Goal: Task Accomplishment & Management: Use online tool/utility

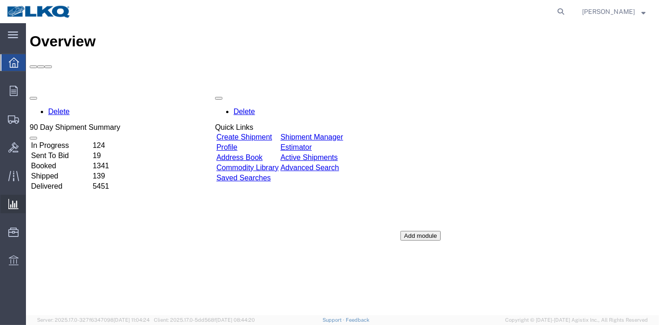
click at [0, 0] on span "Ad Hoc Reports" at bounding box center [0, 0] width 0 height 0
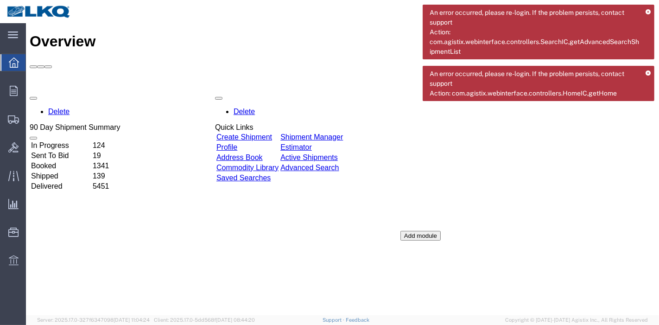
click at [349, 262] on div "Support Information" at bounding box center [319, 266] width 208 height 8
click at [479, 140] on div at bounding box center [439, 140] width 79 height 0
click at [0, 0] on span "Ad Hoc Reports" at bounding box center [0, 0] width 0 height 0
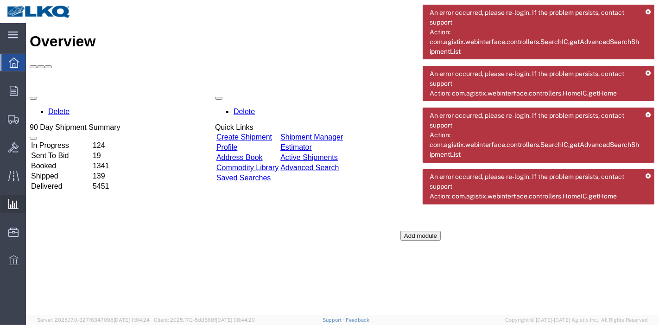
click at [0, 0] on span "Ad Hoc Reports" at bounding box center [0, 0] width 0 height 0
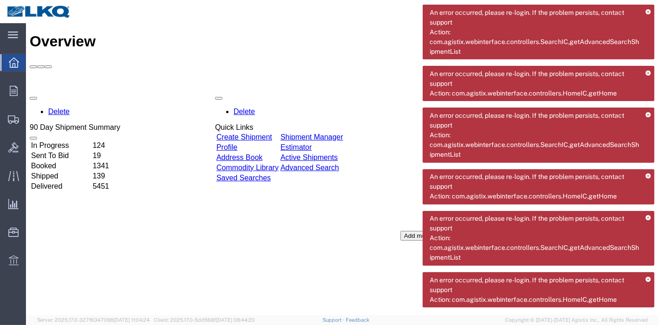
click at [645, 11] on div "An error occurred, please re-login. If the problem persists, contact support Ac…" at bounding box center [539, 32] width 232 height 55
click at [648, 11] on icon at bounding box center [648, 12] width 5 height 5
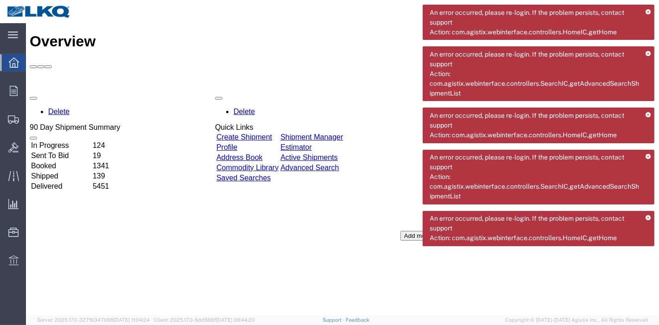
click at [649, 11] on icon at bounding box center [648, 12] width 5 height 5
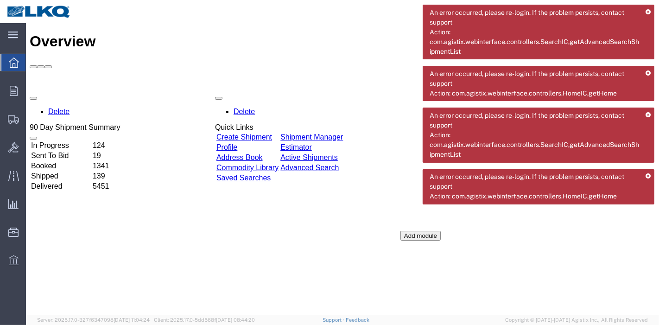
click at [649, 11] on icon at bounding box center [648, 12] width 5 height 5
click at [649, 71] on icon at bounding box center [648, 73] width 5 height 5
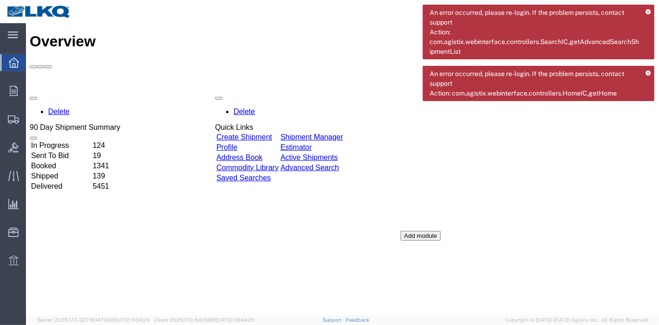
click at [649, 11] on icon at bounding box center [648, 12] width 5 height 5
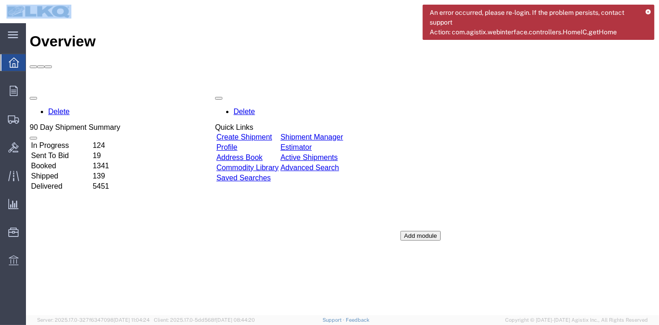
click at [649, 11] on icon at bounding box center [648, 12] width 5 height 5
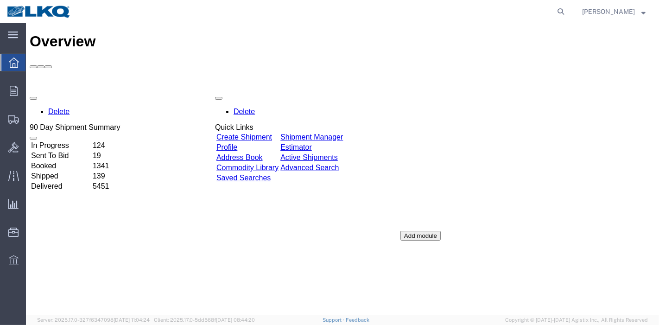
click at [649, 11] on div "[PERSON_NAME]" at bounding box center [613, 11] width 77 height 23
click at [645, 11] on strong "button" at bounding box center [643, 11] width 4 height 3
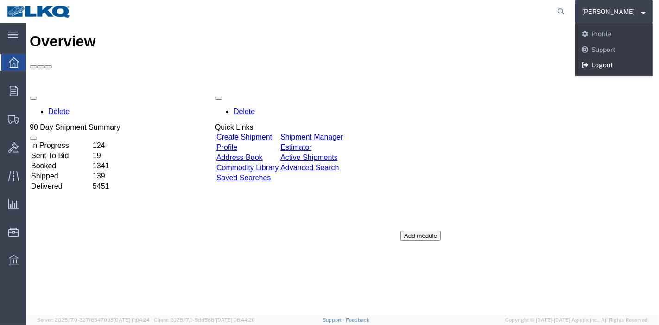
drag, startPoint x: 594, startPoint y: 65, endPoint x: 578, endPoint y: 46, distance: 25.0
click at [594, 65] on link "Logout" at bounding box center [613, 65] width 77 height 16
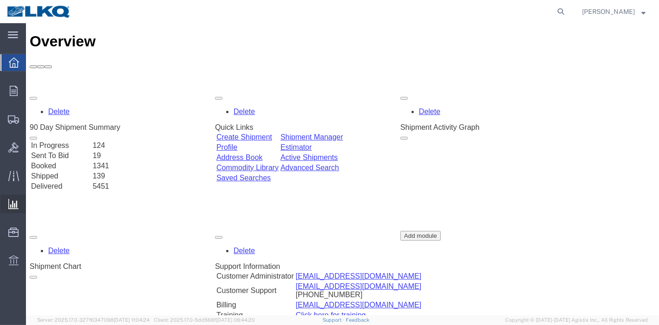
click at [0, 0] on span "Ad Hoc Reports" at bounding box center [0, 0] width 0 height 0
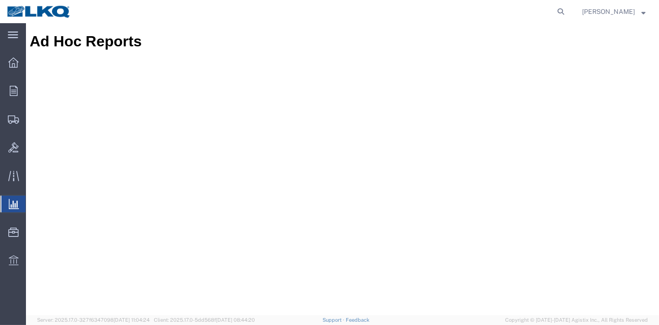
click at [557, 15] on form at bounding box center [561, 11] width 15 height 23
click at [567, 13] on icon at bounding box center [560, 11] width 13 height 13
click at [511, 8] on input "search" at bounding box center [414, 11] width 282 height 22
click at [503, 12] on input "search" at bounding box center [414, 11] width 282 height 22
paste input "56329611"
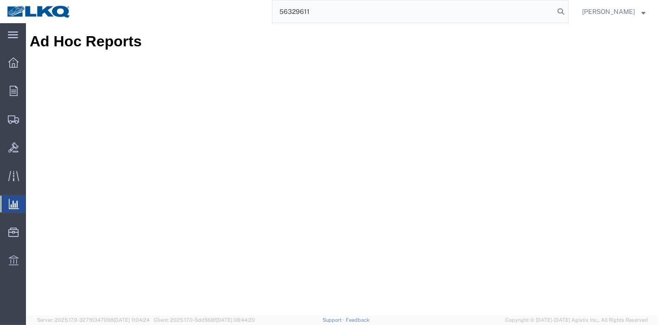
type input "56329611"
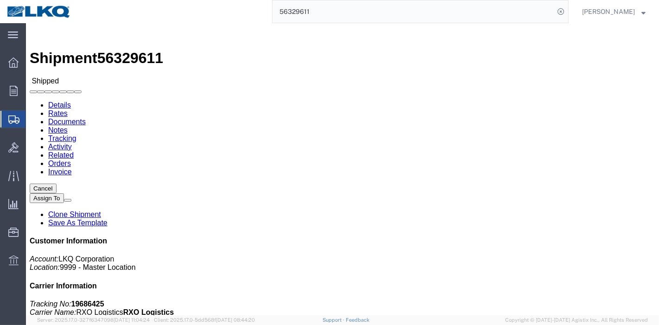
click div
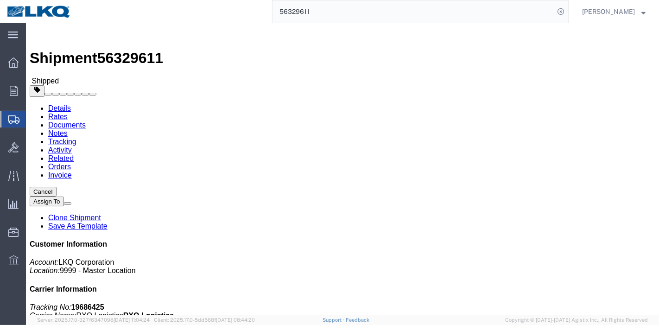
click link "Tracking"
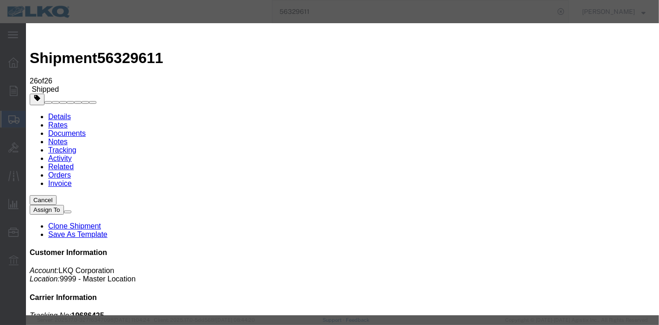
type input "08/19/2025"
type input "6:00 PM"
select select "DELIVRED"
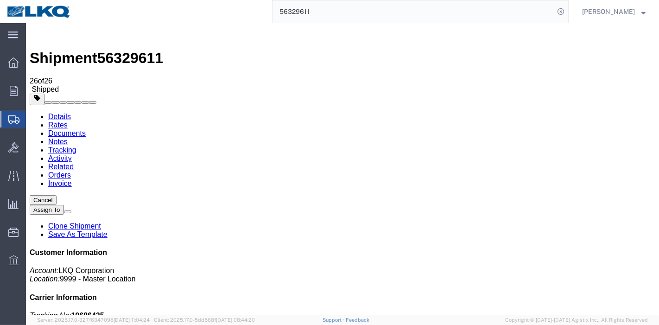
click at [56, 113] on link "Details" at bounding box center [59, 117] width 23 height 8
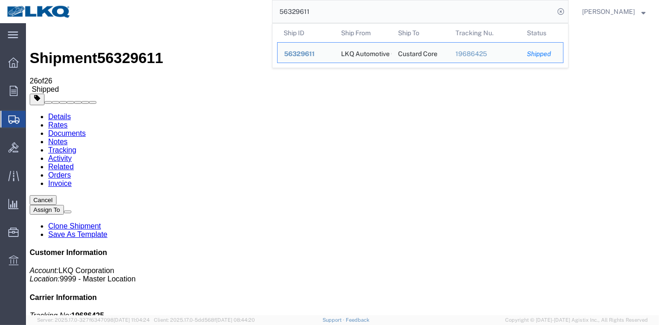
drag, startPoint x: 354, startPoint y: 7, endPoint x: 232, endPoint y: 21, distance: 122.7
click at [232, 21] on div "56329611 Ship ID Ship From Ship To Tracking Nu. Status Ship ID 56329611 Ship Fr…" at bounding box center [323, 11] width 491 height 23
